Goal: Find specific page/section: Find specific page/section

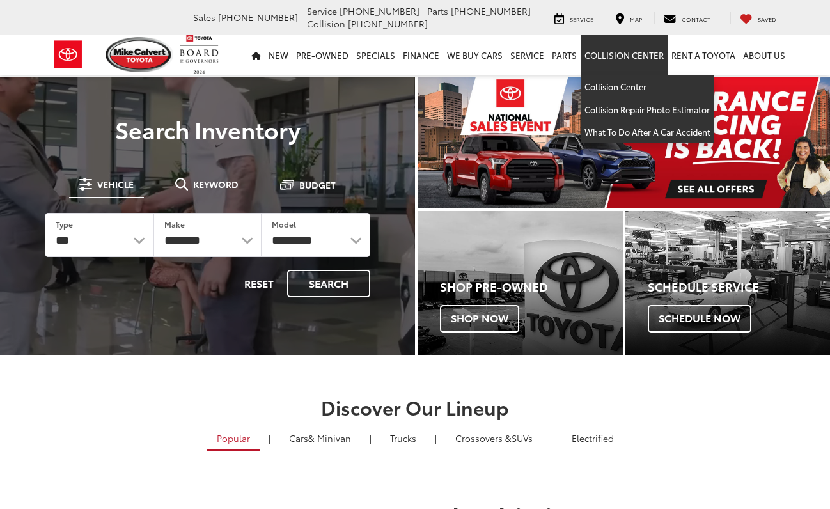
click at [626, 52] on link "Collision Center" at bounding box center [624, 55] width 87 height 41
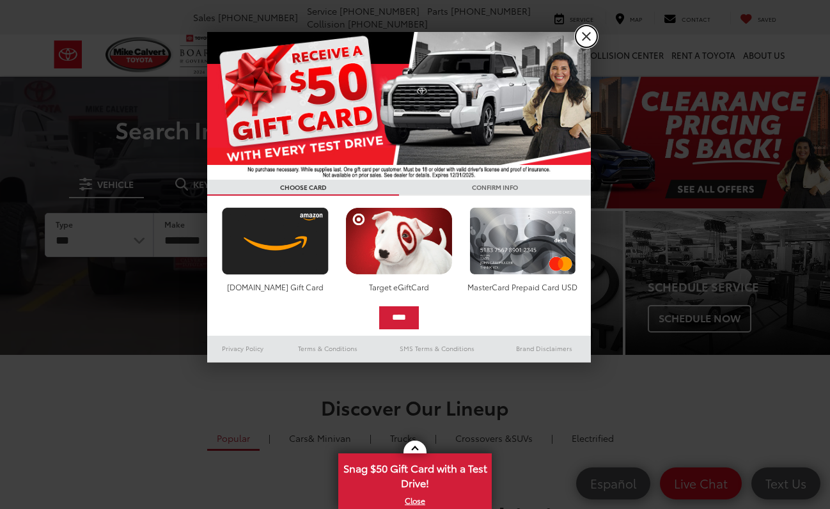
click at [589, 33] on link "X" at bounding box center [587, 37] width 22 height 22
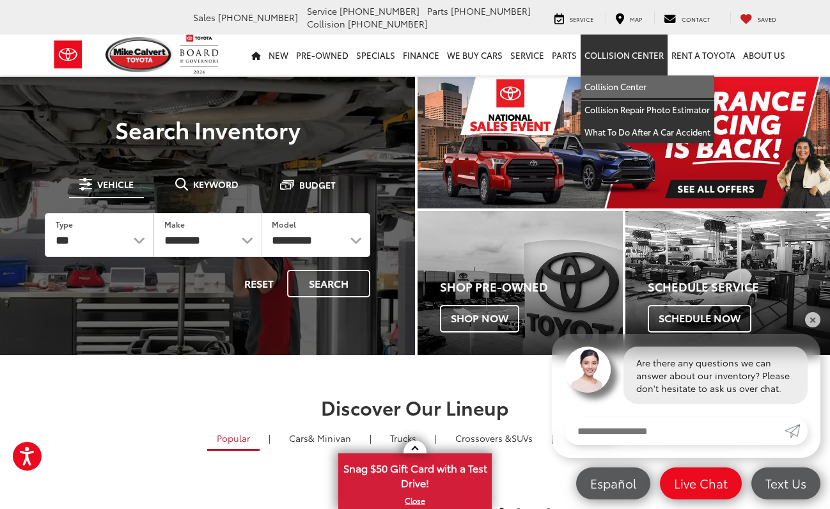
click at [631, 86] on link "Collision Center" at bounding box center [648, 86] width 134 height 23
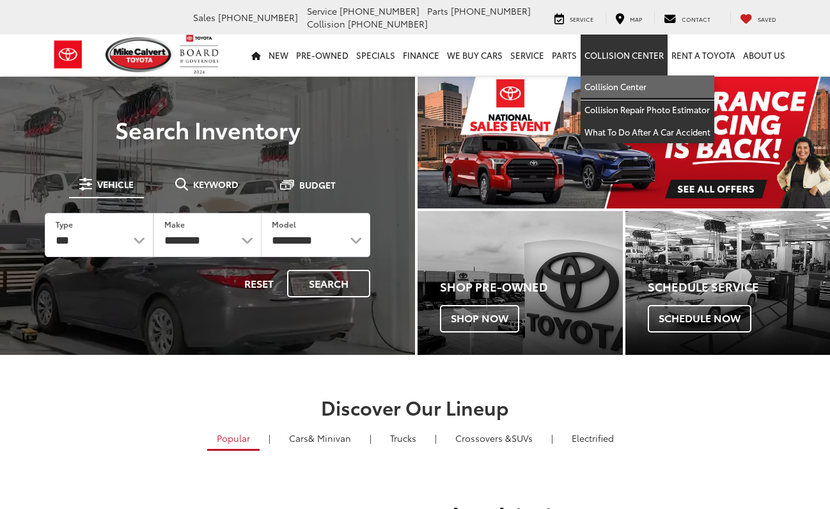
click at [629, 84] on link "Collision Center" at bounding box center [648, 86] width 134 height 23
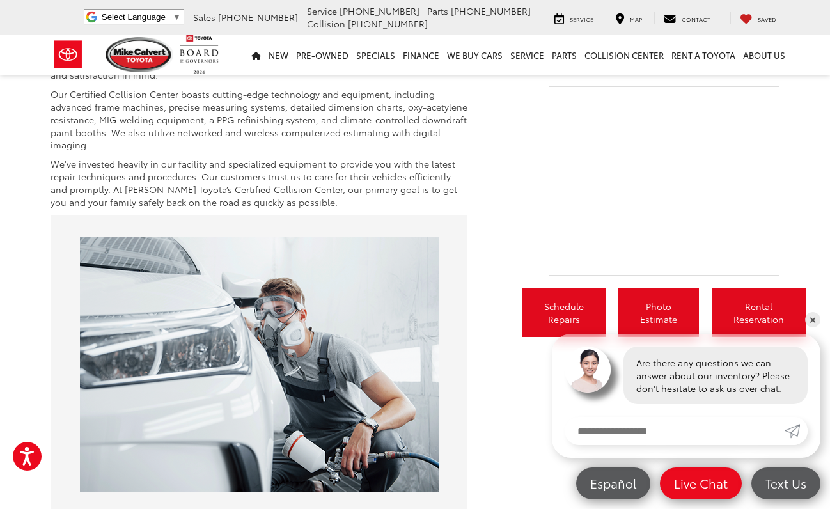
scroll to position [640, 0]
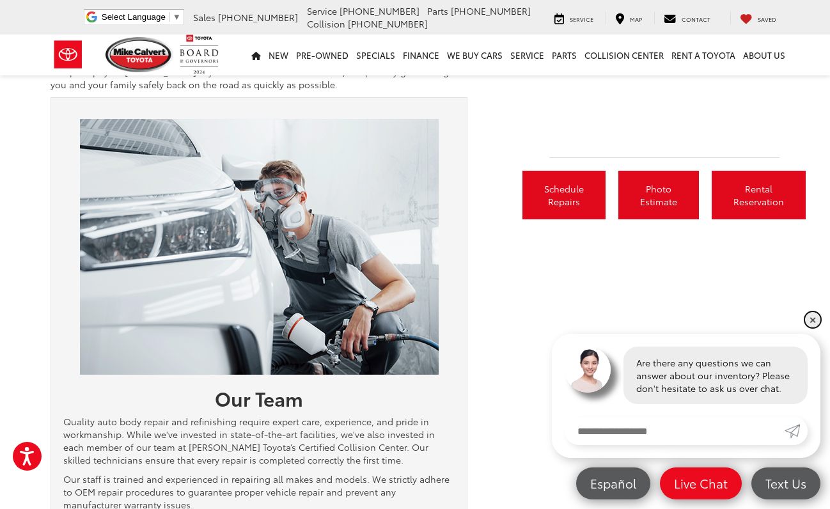
click at [811, 317] on link "✕" at bounding box center [812, 319] width 15 height 15
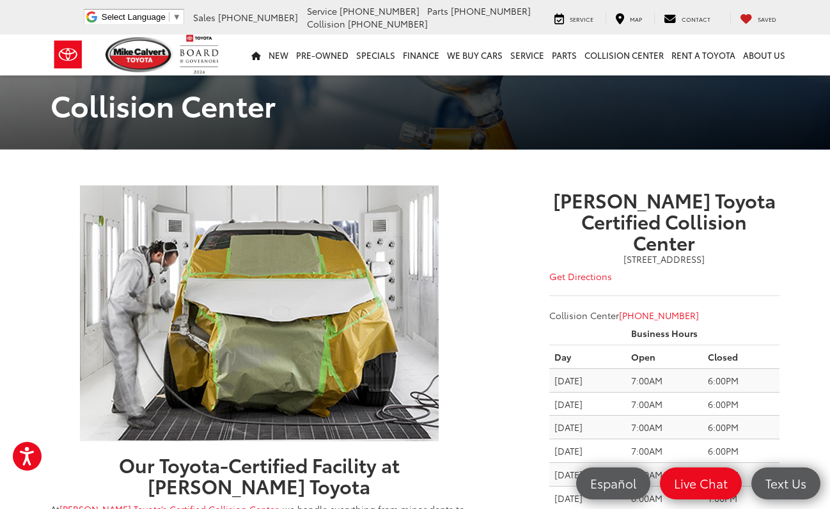
scroll to position [0, 0]
